Goal: Information Seeking & Learning: Check status

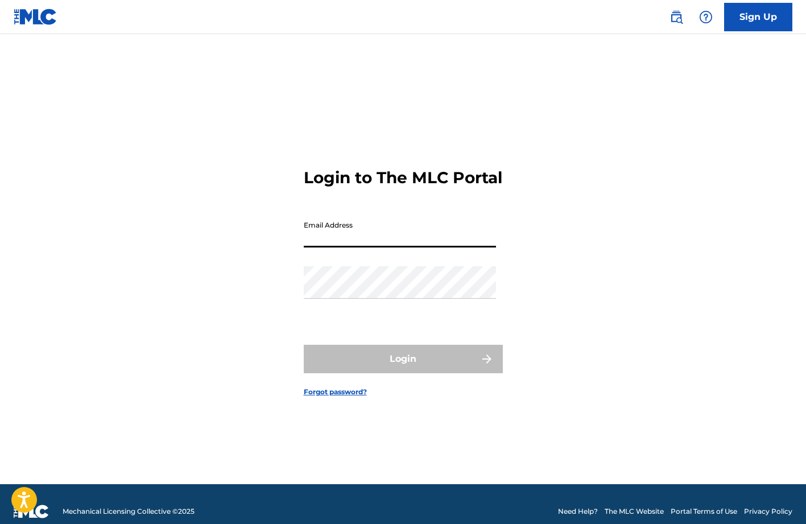
click at [396, 244] on input "Email Address" at bounding box center [400, 231] width 192 height 32
type input "publishing@adargagroup.com"
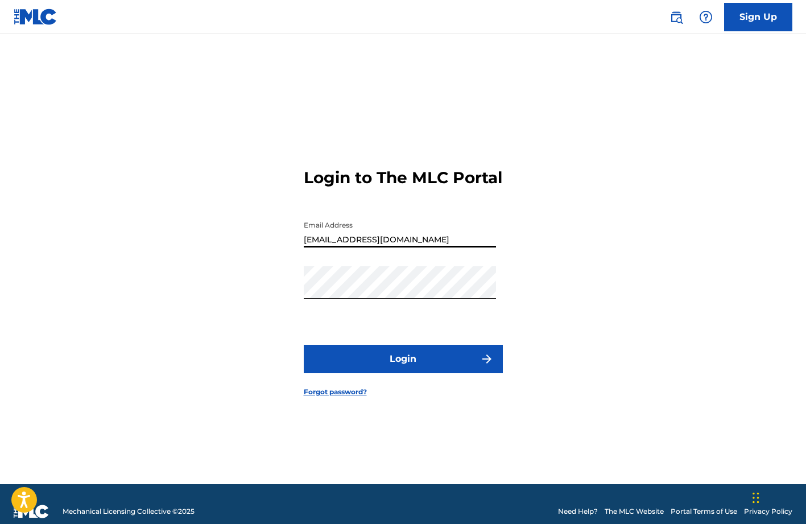
click at [369, 387] on form "Login to The MLC Portal Email Address publishing@adargagroup.com Password Login…" at bounding box center [403, 273] width 199 height 421
click at [355, 369] on button "Login" at bounding box center [403, 358] width 199 height 28
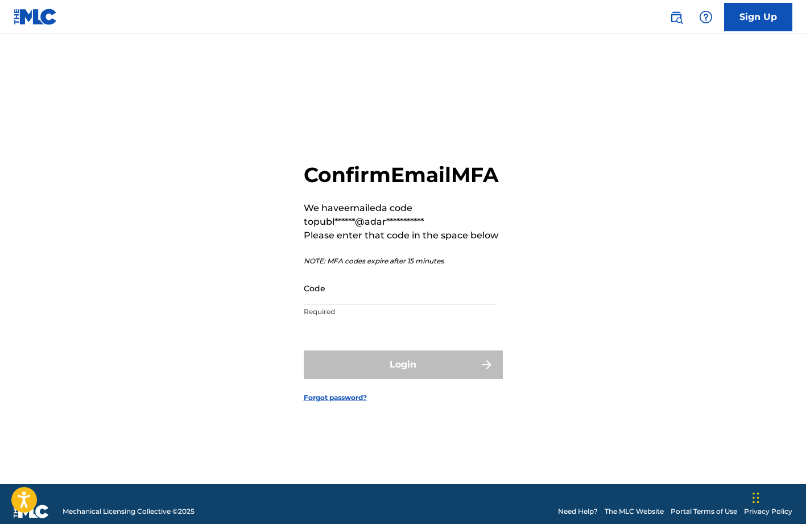
click at [368, 304] on input "Code" at bounding box center [400, 288] width 192 height 32
paste input "976352"
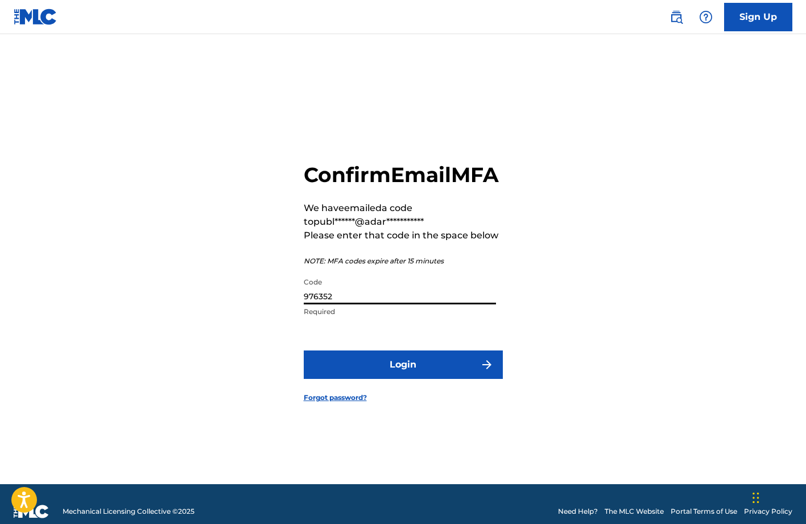
type input "976352"
click at [304, 350] on button "Login" at bounding box center [403, 364] width 199 height 28
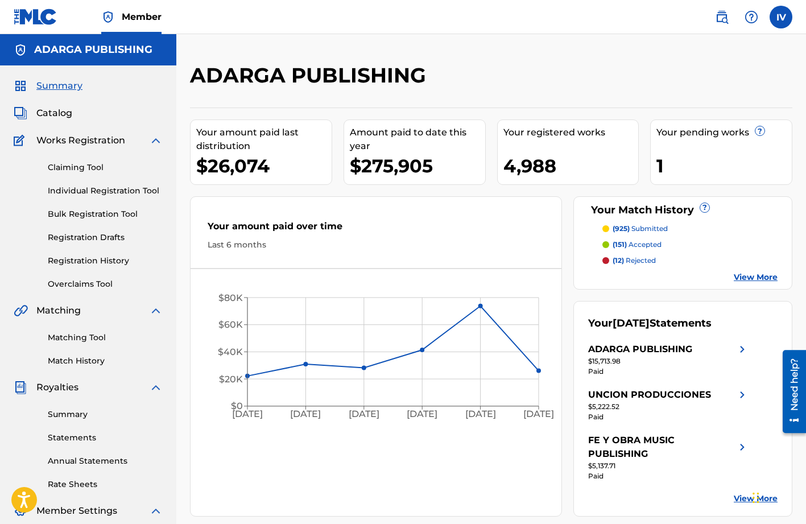
click at [53, 110] on span "Catalog" at bounding box center [54, 113] width 36 height 14
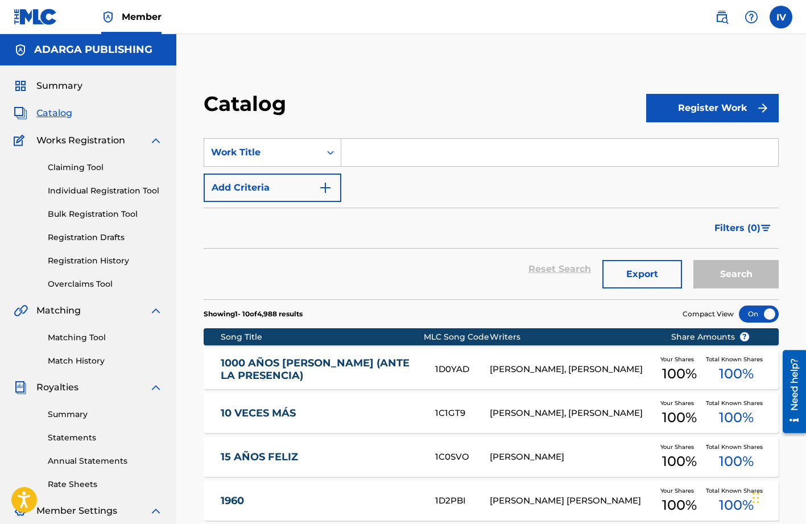
click at [728, 24] on link at bounding box center [721, 17] width 23 height 23
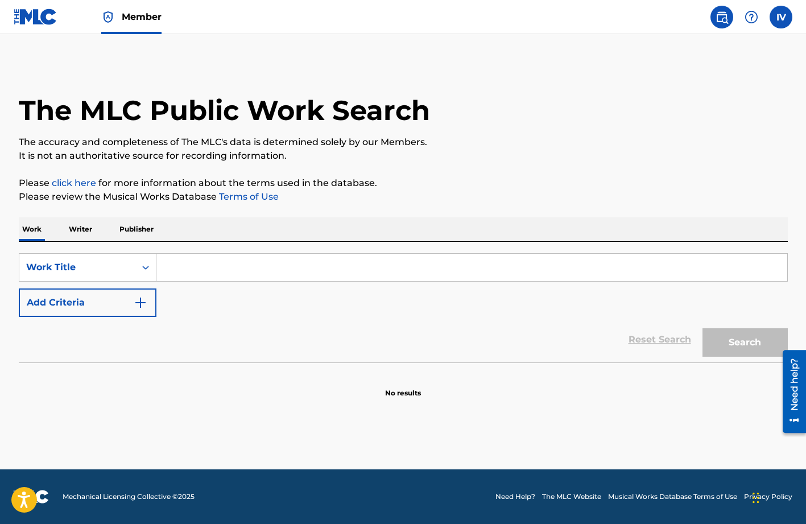
click at [320, 252] on div "SearchWithCriteria81354120-1a2a-45b9-bce0-fa5b501304b6 Work Title Add Criteria …" at bounding box center [403, 302] width 769 height 121
click at [310, 259] on input "Search Form" at bounding box center [471, 267] width 630 height 27
paste input "976352"
type input "confire en ti"
click at [86, 289] on button "Add Criteria" at bounding box center [88, 302] width 138 height 28
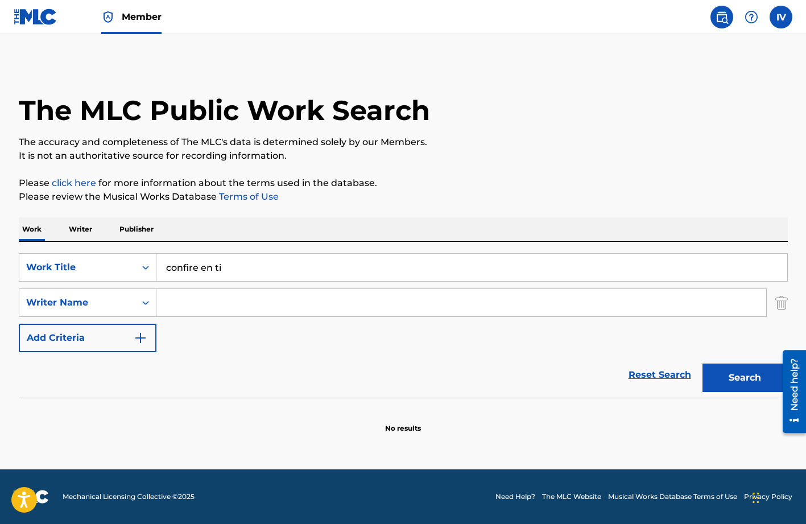
click at [175, 293] on input "Search Form" at bounding box center [460, 302] width 609 height 27
click at [702, 363] on button "Search" at bounding box center [744, 377] width 85 height 28
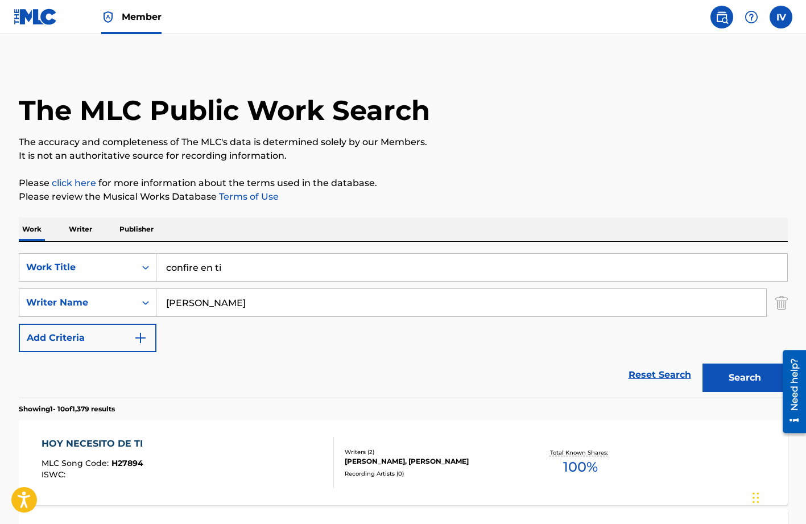
type input "sergio"
click at [190, 269] on input "confire en ti" at bounding box center [471, 267] width 630 height 27
type input "confiare en ti"
click at [702, 363] on button "Search" at bounding box center [744, 377] width 85 height 28
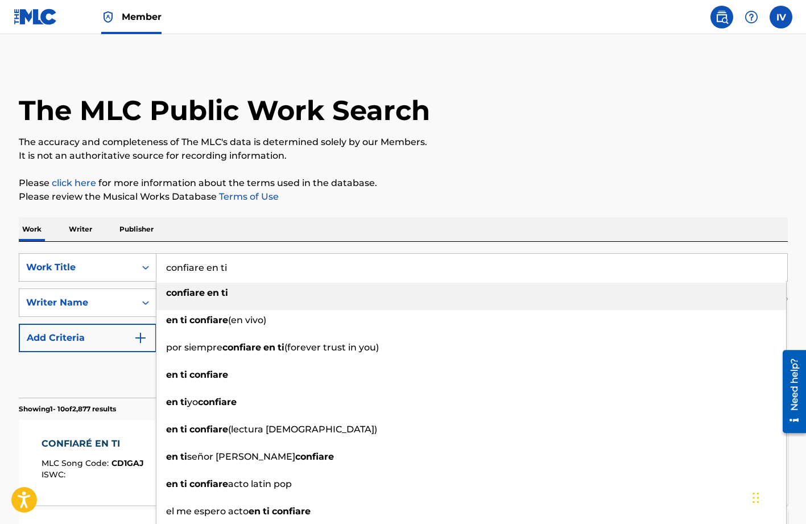
click at [321, 198] on p "Please review the Musical Works Database Terms of Use" at bounding box center [403, 197] width 769 height 14
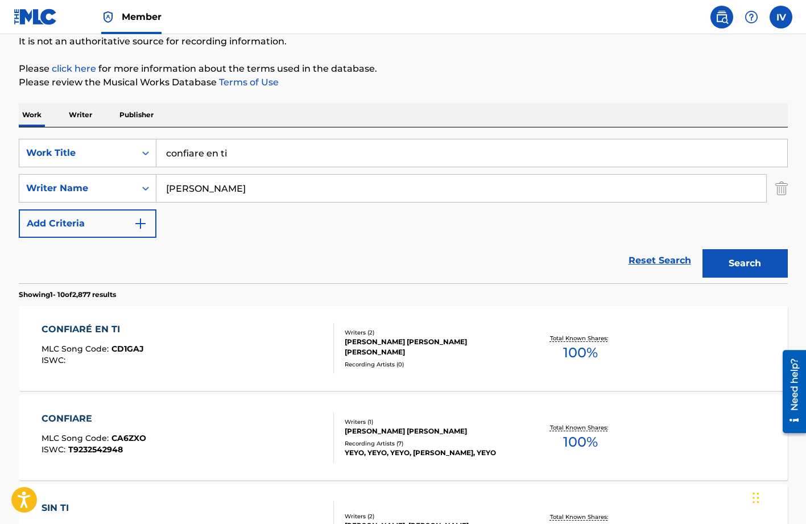
scroll to position [127, 0]
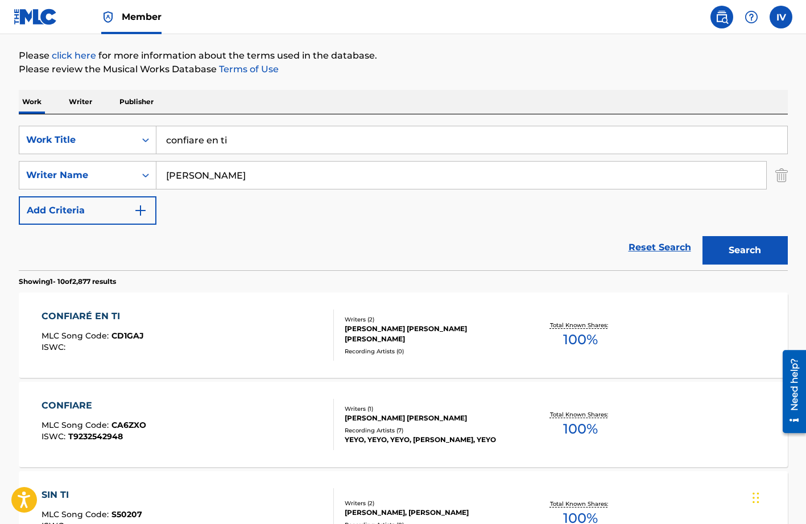
click at [136, 314] on div "CONFIARÉ EN TI" at bounding box center [92, 316] width 102 height 14
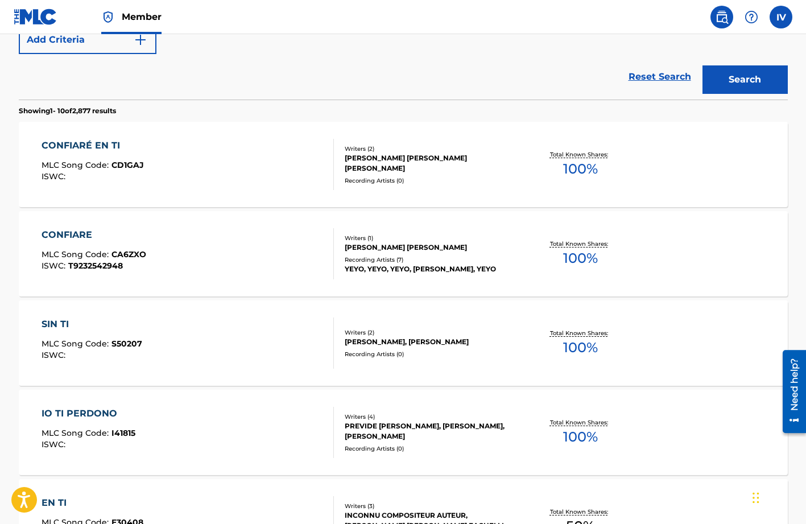
scroll to position [317, 0]
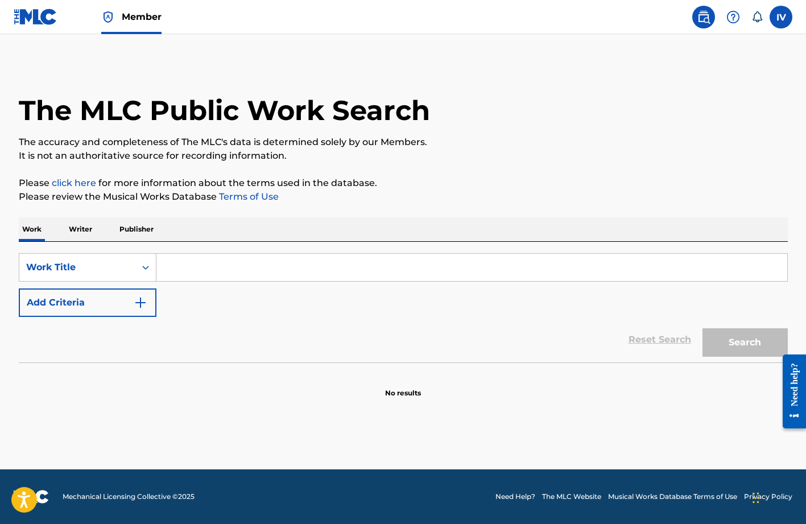
click at [67, 227] on p "Writer" at bounding box center [80, 229] width 30 height 24
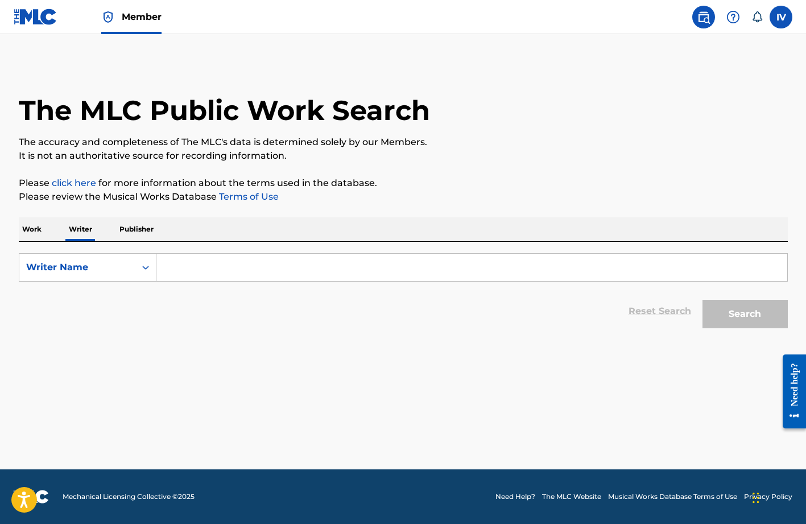
click at [191, 259] on input "Search Form" at bounding box center [471, 267] width 630 height 27
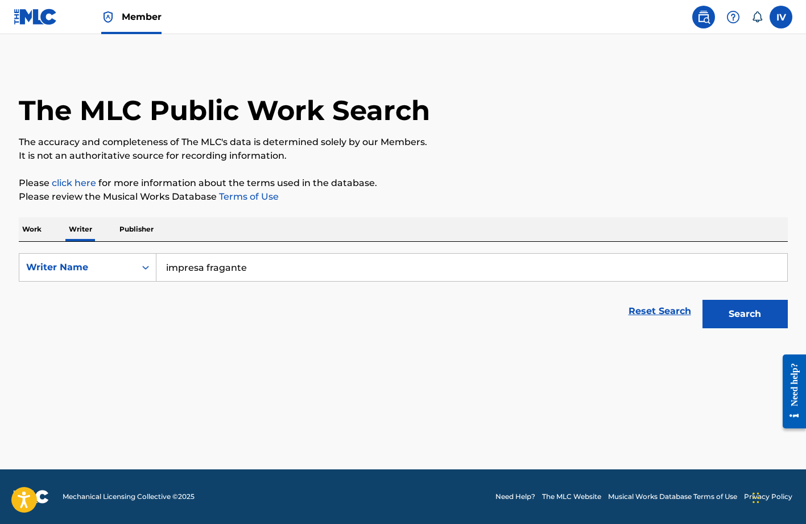
type input "impresa fragante"
click at [702, 300] on button "Search" at bounding box center [744, 314] width 85 height 28
click at [144, 230] on p "Publisher" at bounding box center [136, 229] width 41 height 24
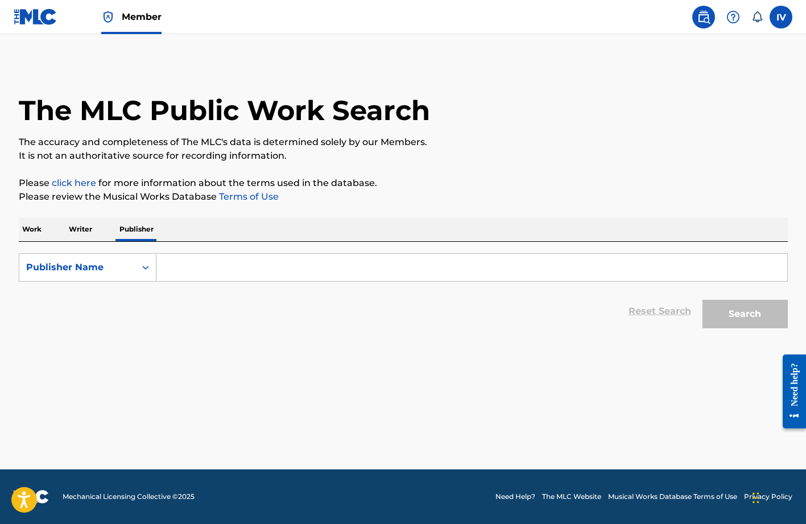
click at [76, 228] on p "Writer" at bounding box center [80, 229] width 30 height 24
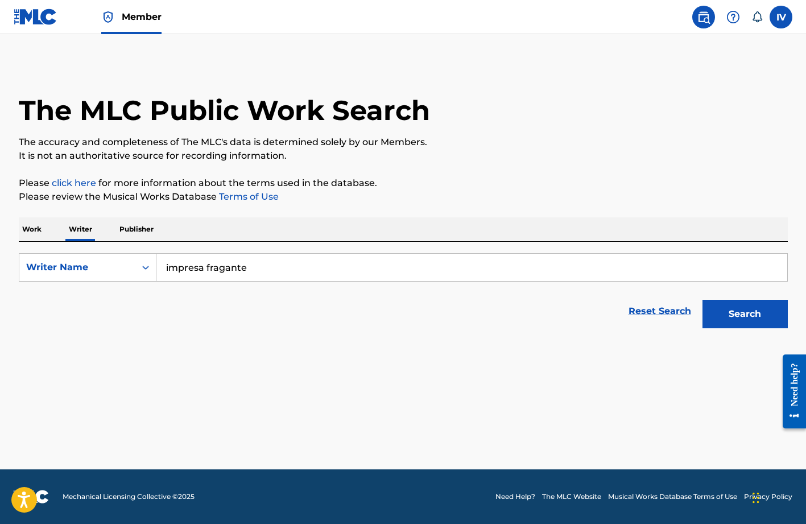
click at [204, 267] on input "impresa fragante" at bounding box center [471, 267] width 630 height 27
click at [150, 219] on p "Publisher" at bounding box center [136, 229] width 41 height 24
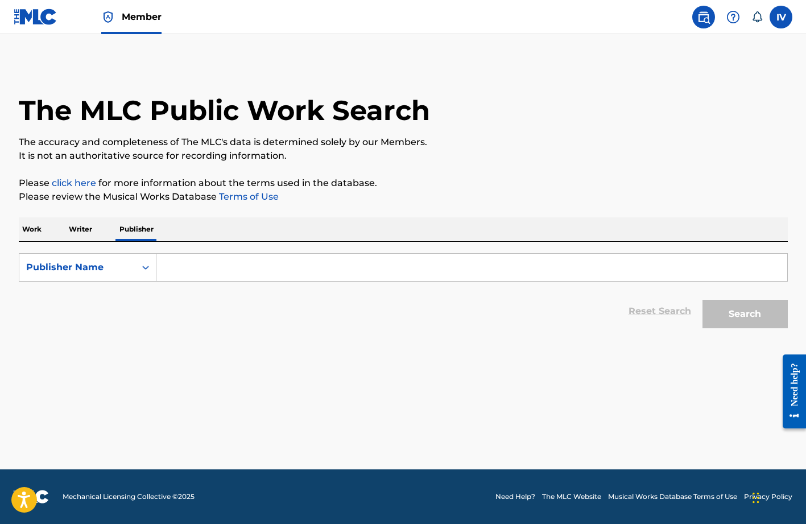
click at [231, 279] on input "Search Form" at bounding box center [471, 267] width 630 height 27
paste input "impresa fragante"
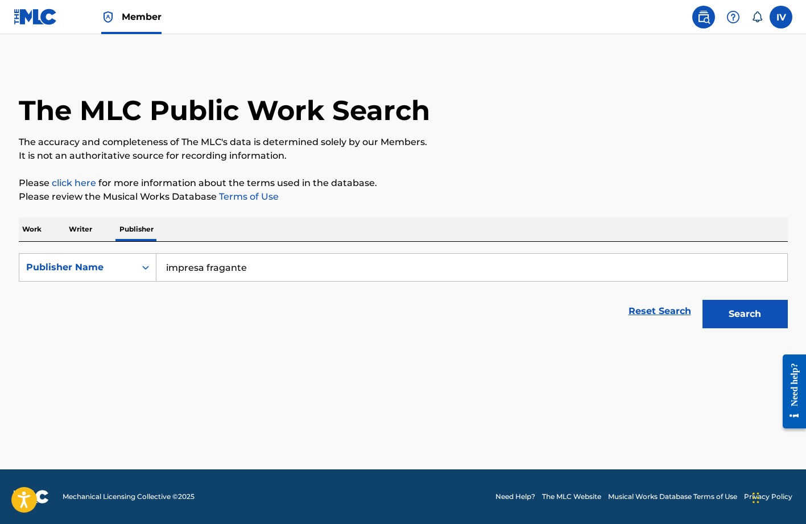
click at [702, 300] on button "Search" at bounding box center [744, 314] width 85 height 28
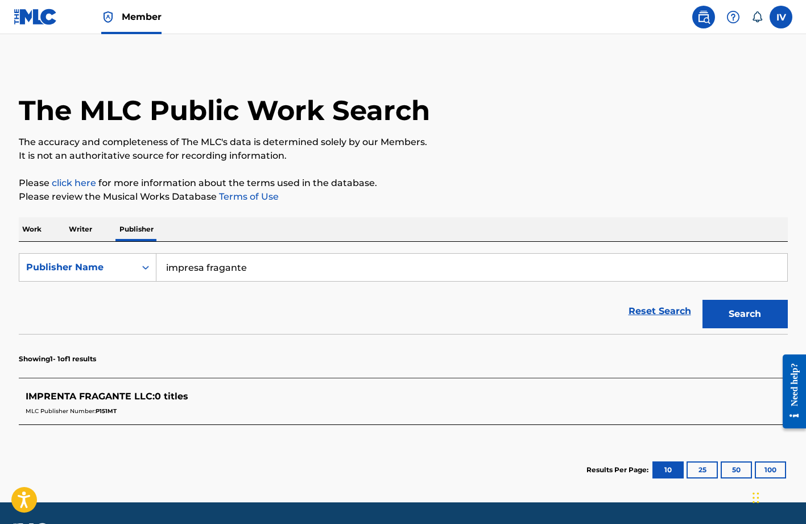
click at [152, 397] on span "IMPRENTA FRAGANTE LLC :" at bounding box center [90, 396] width 129 height 11
click at [231, 272] on input "impresa fragante" at bounding box center [471, 267] width 630 height 27
paste input "nt"
type input "imprenta fragante llc"
click at [702, 300] on button "Search" at bounding box center [744, 314] width 85 height 28
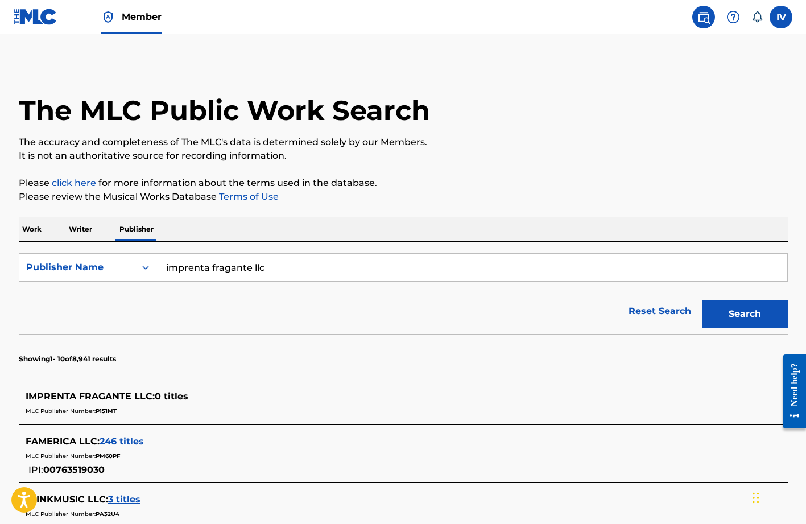
click at [76, 226] on p "Writer" at bounding box center [80, 229] width 30 height 24
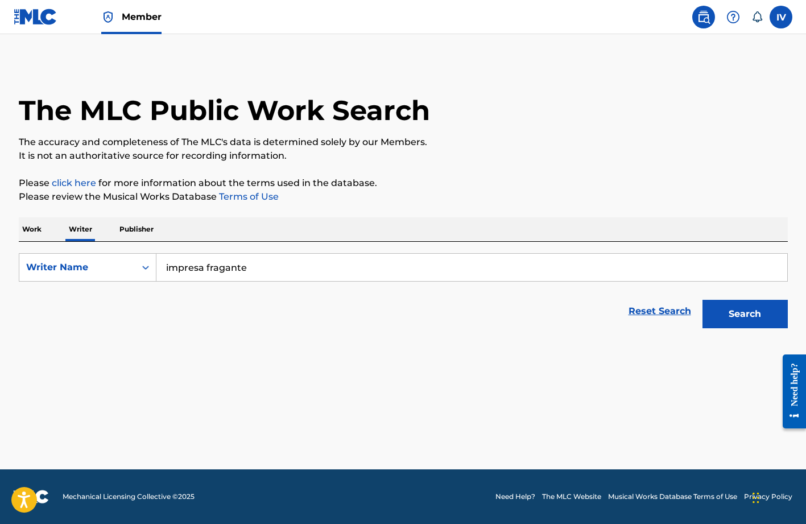
click at [255, 271] on input "impresa fragante" at bounding box center [471, 267] width 630 height 27
click at [702, 300] on button "Search" at bounding box center [744, 314] width 85 height 28
paste input "nt"
type input "imprenta fragante"
click at [702, 300] on button "Search" at bounding box center [744, 314] width 85 height 28
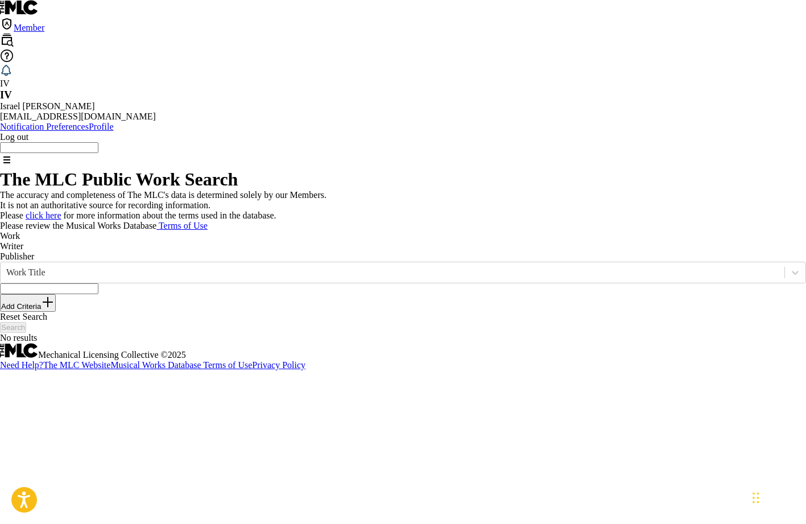
click at [38, 15] on img at bounding box center [19, 7] width 38 height 15
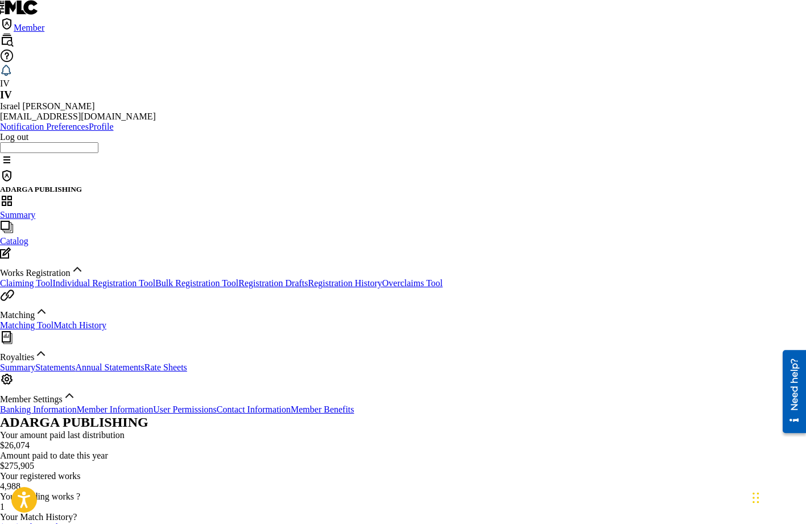
click at [28, 236] on span "Catalog" at bounding box center [14, 241] width 28 height 10
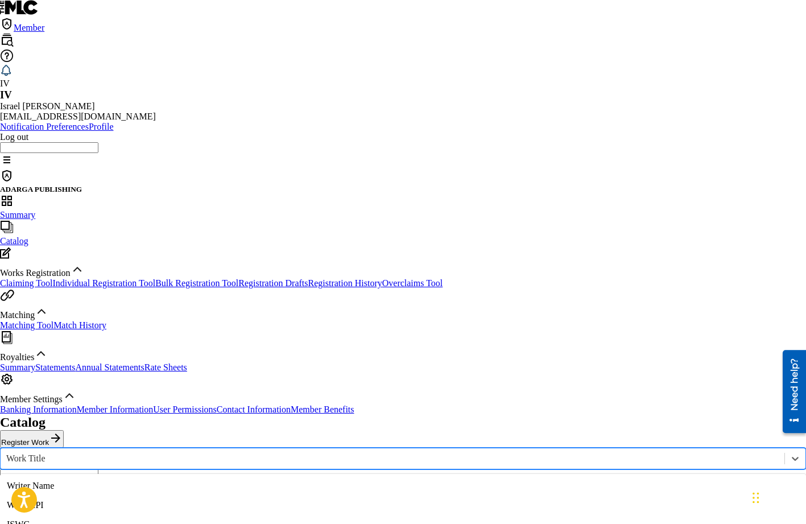
click at [233, 452] on div "Work Title" at bounding box center [392, 458] width 783 height 13
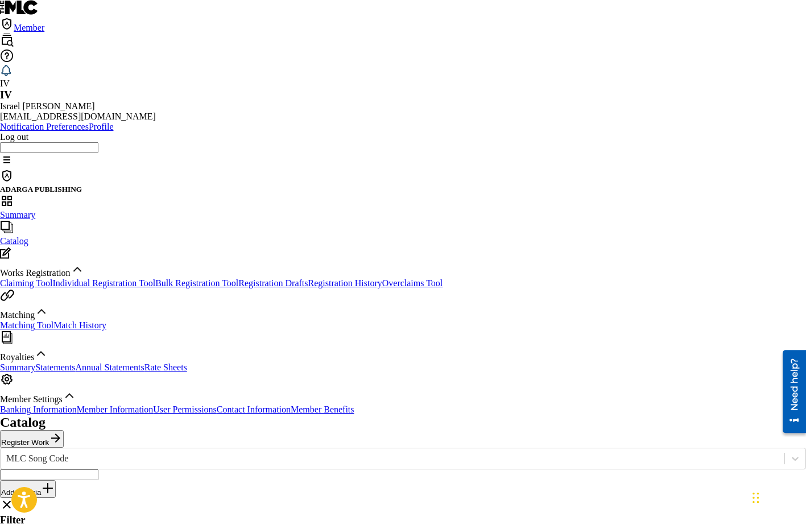
click at [98, 469] on input "Search Form" at bounding box center [49, 474] width 98 height 11
paste input "NH0YK0"
type input "NH0YK0"
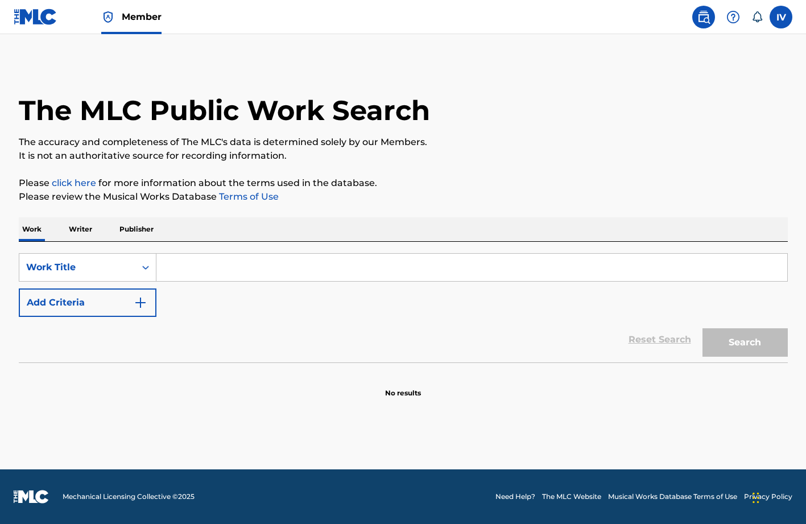
click at [48, 24] on img at bounding box center [36, 17] width 44 height 16
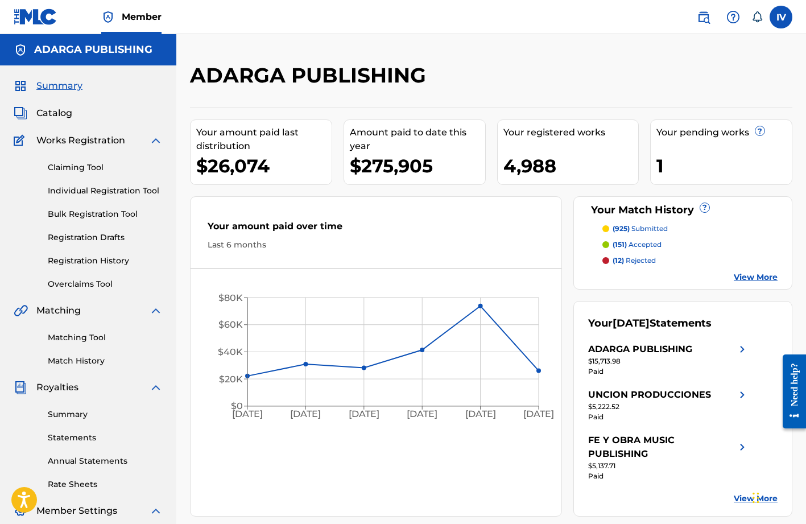
click at [67, 113] on span "Catalog" at bounding box center [54, 113] width 36 height 14
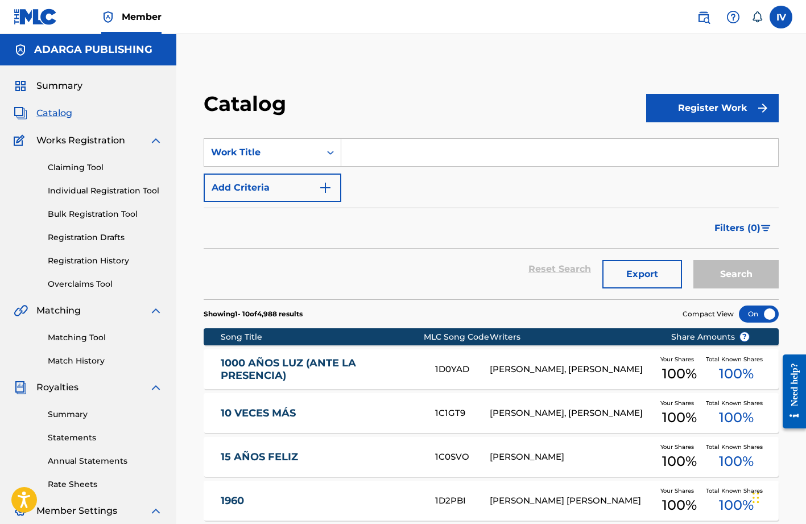
click at [334, 63] on div "Catalog Register Work SearchWithCriteriab374f875-970c-4740-bd7a-61537fa7b9d0 Wo…" at bounding box center [490, 452] width 629 height 779
click at [580, 64] on div "Catalog Register Work SearchWithCriteriab374f875-970c-4740-bd7a-61537fa7b9d0 Wo…" at bounding box center [490, 452] width 629 height 779
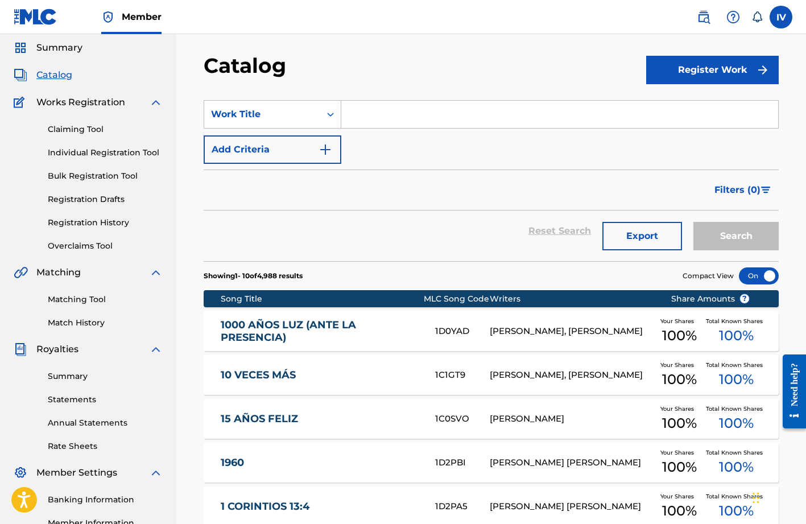
scroll to position [49, 0]
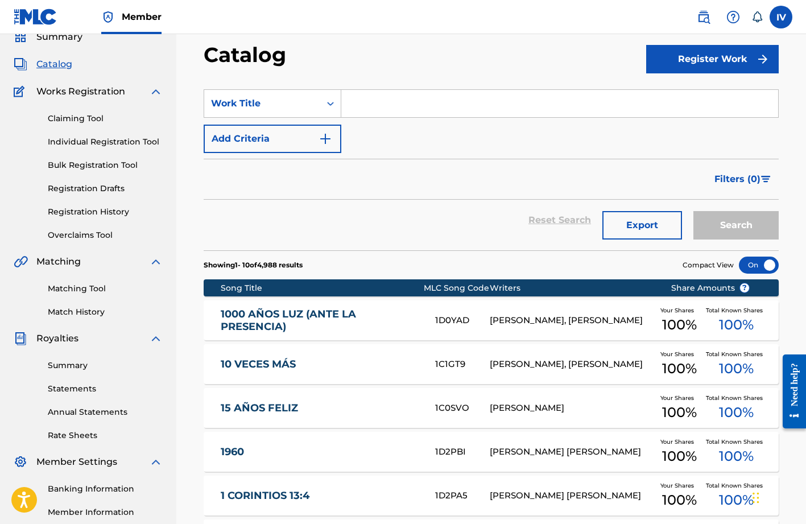
click at [381, 68] on div "Catalog" at bounding box center [425, 59] width 442 height 34
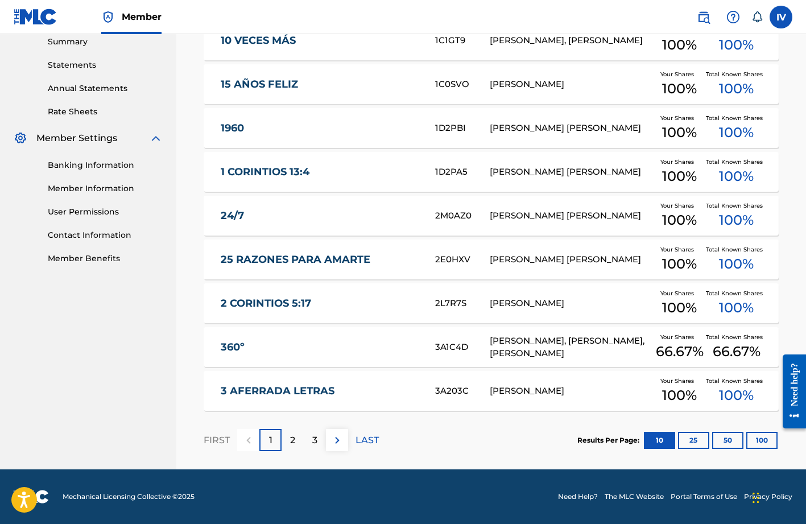
scroll to position [0, 0]
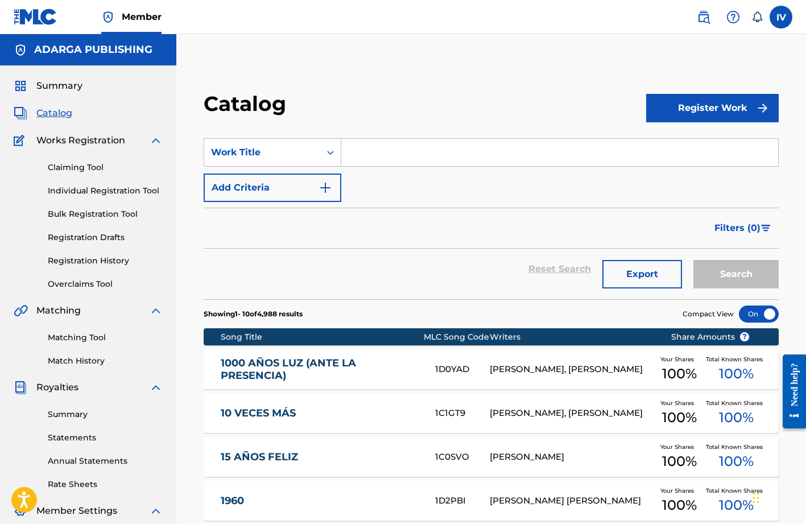
click at [431, 77] on div "Catalog Register Work SearchWithCriteriab374f875-970c-4740-bd7a-61537fa7b9d0 Wo…" at bounding box center [490, 452] width 629 height 779
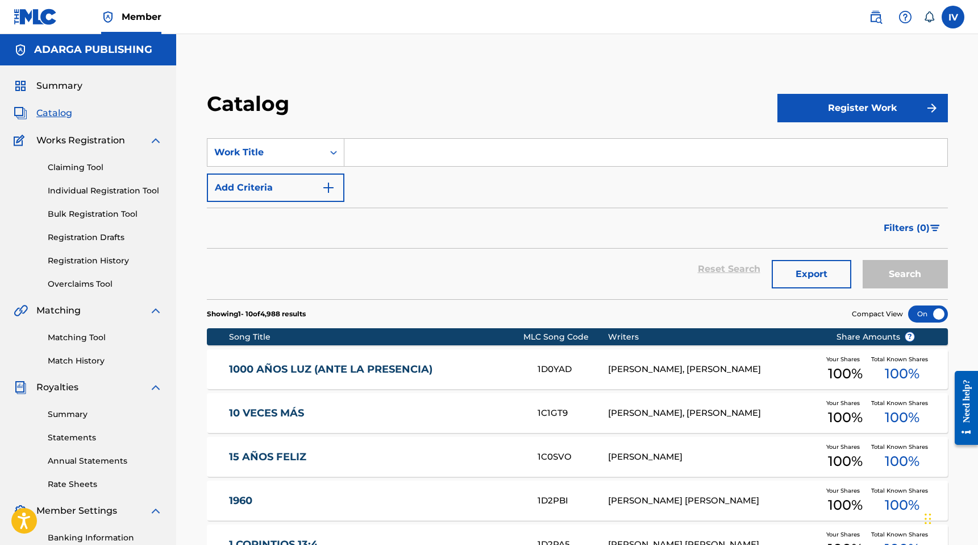
click at [299, 190] on button "Add Criteria" at bounding box center [276, 187] width 138 height 28
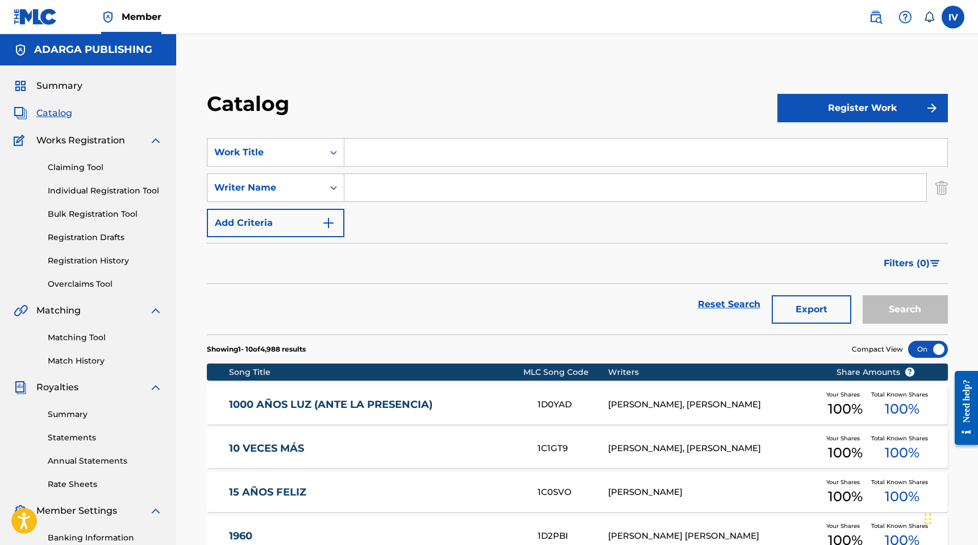
click at [402, 150] on input "Search Form" at bounding box center [645, 152] width 603 height 27
paste input "Tu Amor"
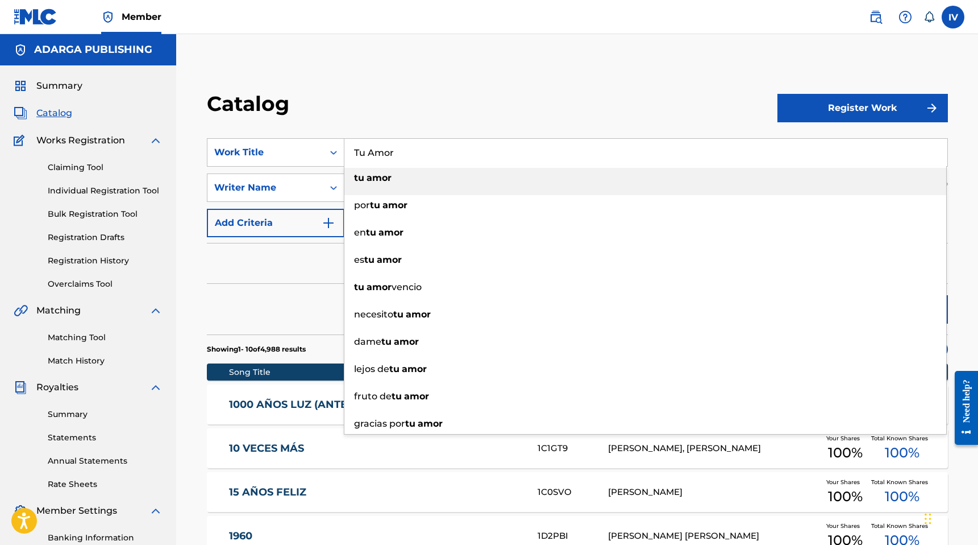
type input "Tu Amor"
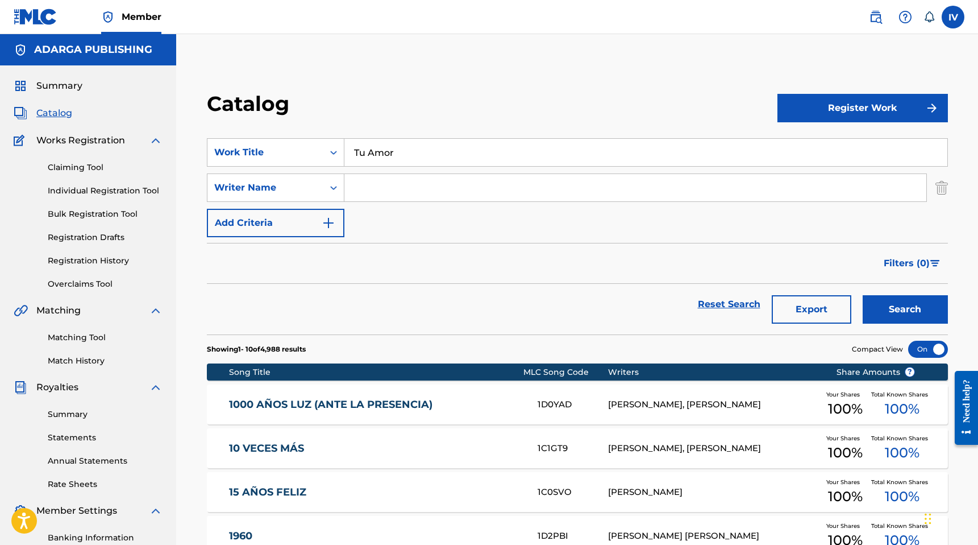
click at [397, 118] on div "Catalog" at bounding box center [492, 108] width 571 height 34
click at [378, 186] on input "Search Form" at bounding box center [635, 187] width 582 height 27
click at [805, 295] on button "Search" at bounding box center [905, 309] width 85 height 28
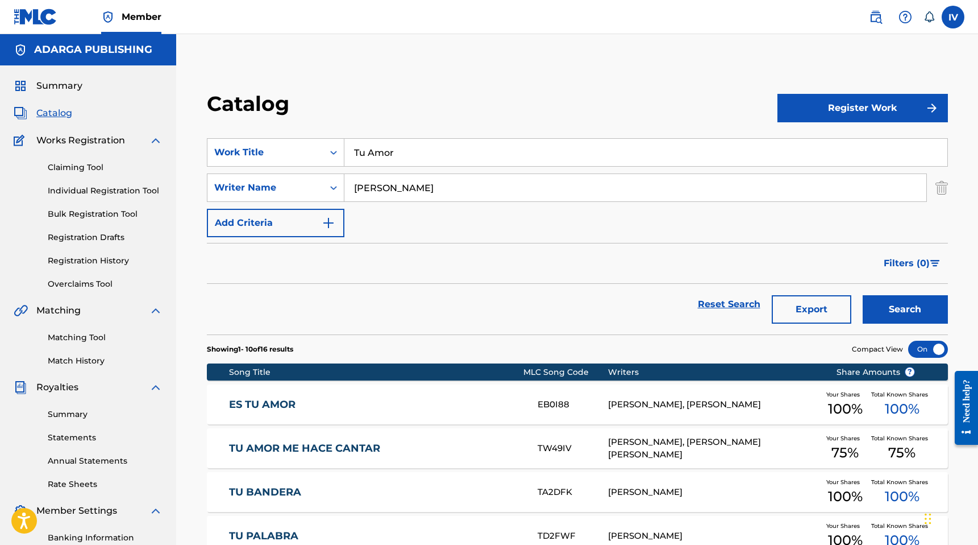
click at [372, 182] on input "alexander" at bounding box center [635, 187] width 582 height 27
click at [805, 295] on button "Search" at bounding box center [905, 309] width 85 height 28
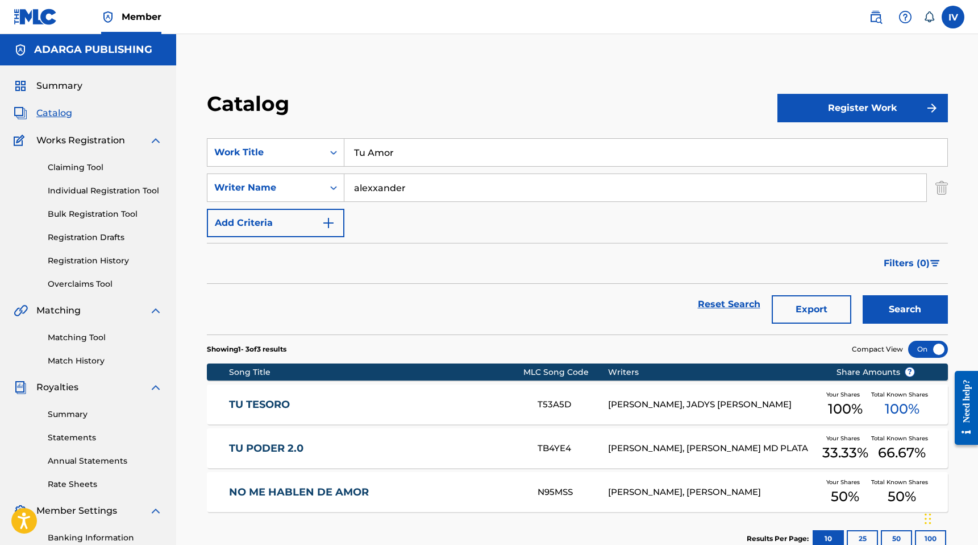
click at [427, 186] on input "alexxander" at bounding box center [635, 187] width 582 height 27
click at [805, 295] on button "Search" at bounding box center [905, 309] width 85 height 28
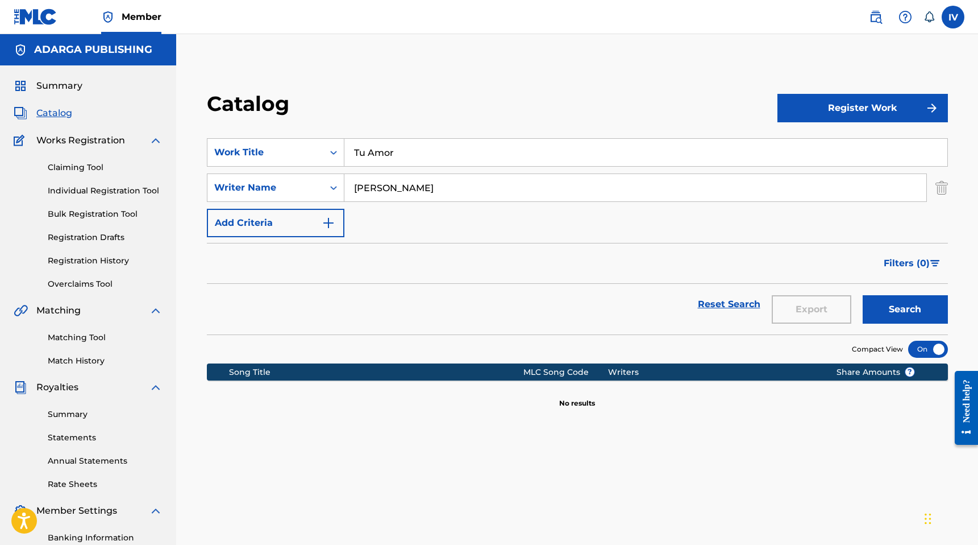
paste input "Luis Alexander S"
type input "Luis Alexander Santiago"
click at [805, 295] on button "Search" at bounding box center [905, 309] width 85 height 28
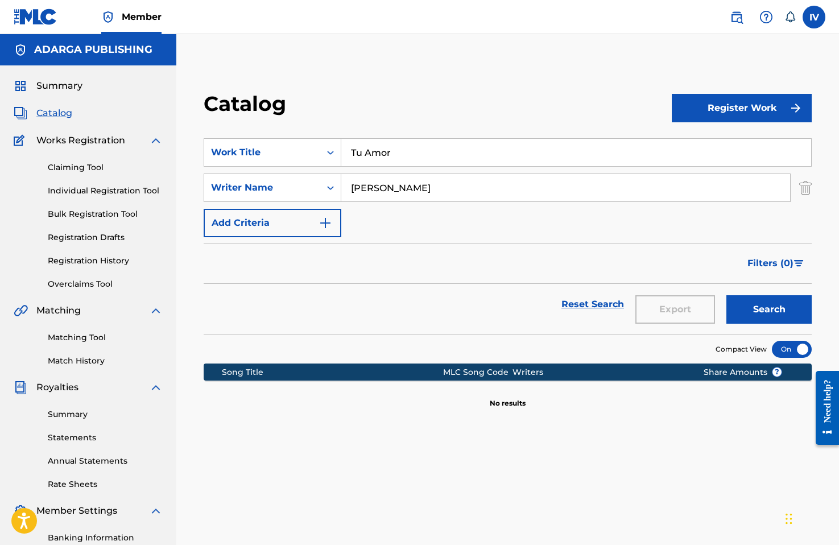
click at [638, 86] on div "Catalog Register Work SearchWithCriteriab374f875-970c-4740-bd7a-61537fa7b9d0 Wo…" at bounding box center [507, 357] width 662 height 588
click at [94, 261] on link "Registration History" at bounding box center [105, 261] width 115 height 12
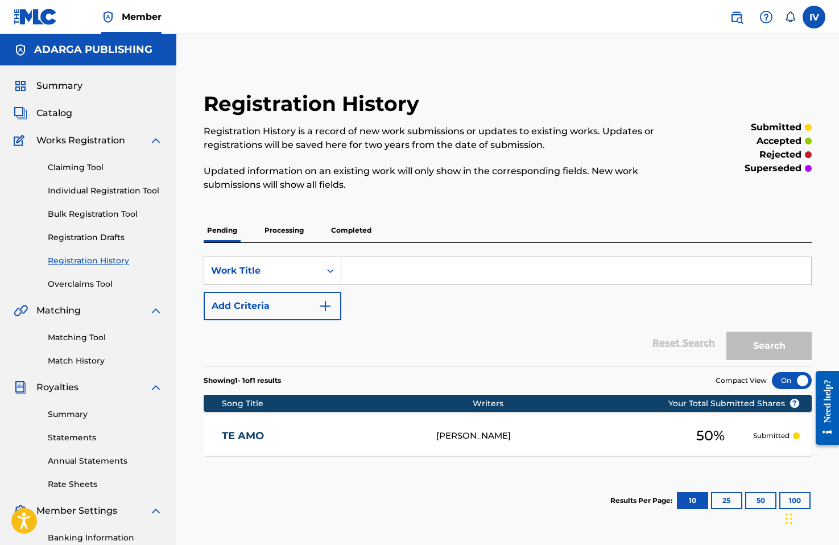
click at [372, 270] on input "Search Form" at bounding box center [576, 270] width 470 height 27
type input "tu amor"
click at [726, 331] on button "Search" at bounding box center [768, 345] width 85 height 28
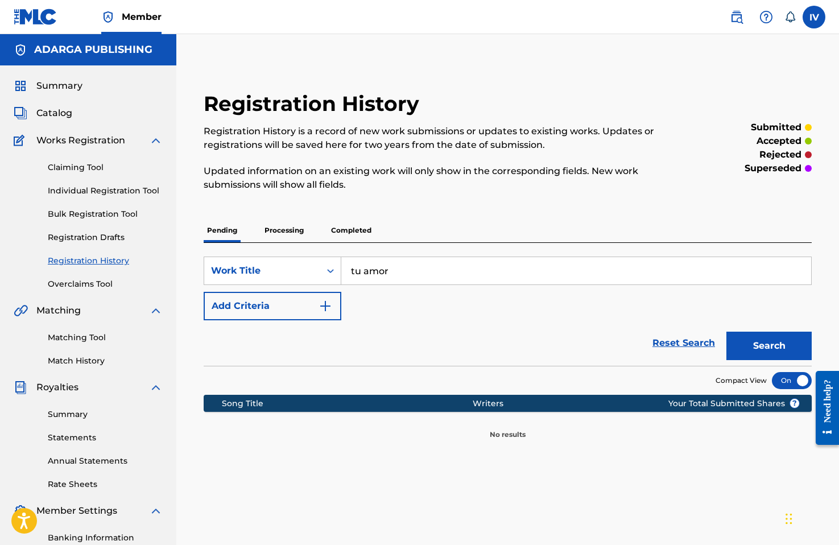
click at [276, 226] on p "Processing" at bounding box center [284, 230] width 46 height 24
